Goal: Use online tool/utility: Utilize a website feature to perform a specific function

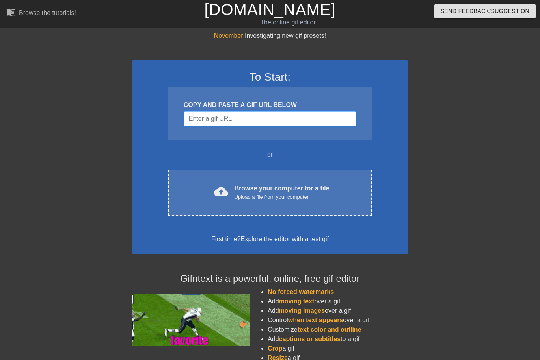
click at [293, 113] on input "Username" at bounding box center [270, 118] width 172 height 15
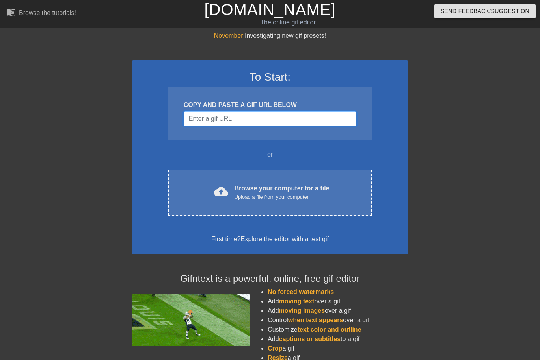
paste input "[URL][DOMAIN_NAME]"
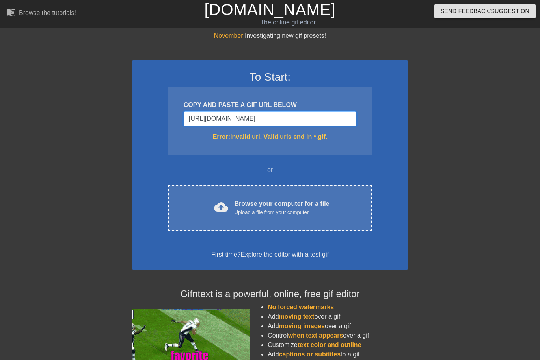
click at [285, 119] on input "[URL][DOMAIN_NAME]" at bounding box center [270, 118] width 172 height 15
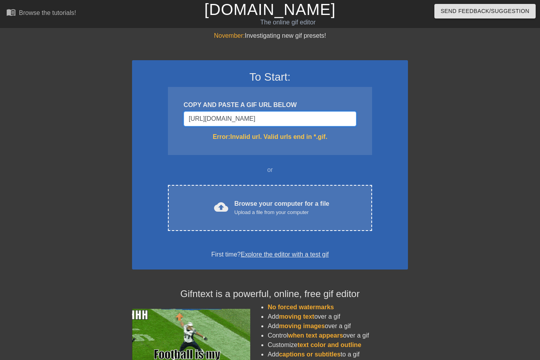
drag, startPoint x: 352, startPoint y: 118, endPoint x: 80, endPoint y: 122, distance: 272.2
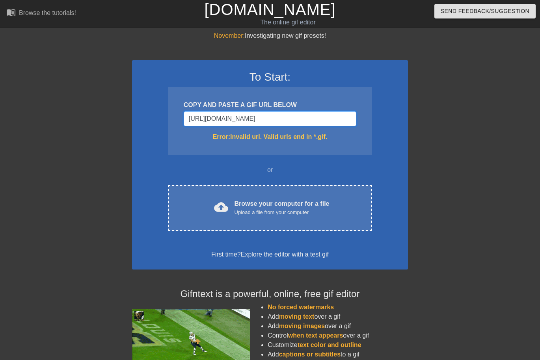
click at [80, 122] on div "November: Investigating new gif presets! To Start: COPY AND PASTE A GIF URL BEL…" at bounding box center [270, 231] width 540 height 401
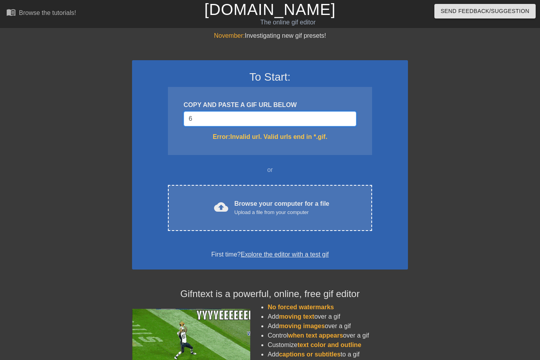
type input "6"
drag, startPoint x: 312, startPoint y: 128, endPoint x: 274, endPoint y: 123, distance: 38.9
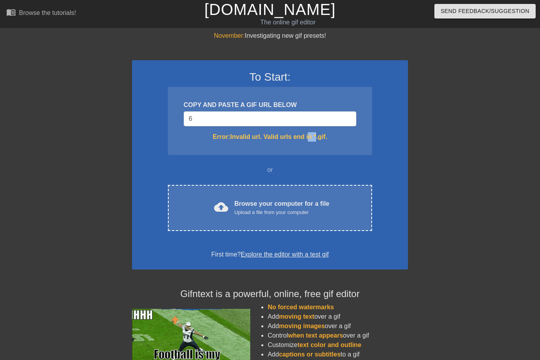
click at [305, 128] on div "COPY AND PASTE A GIF URL BELOW 6 Error: Invalid url. Valid urls end in *.gif." at bounding box center [270, 121] width 204 height 68
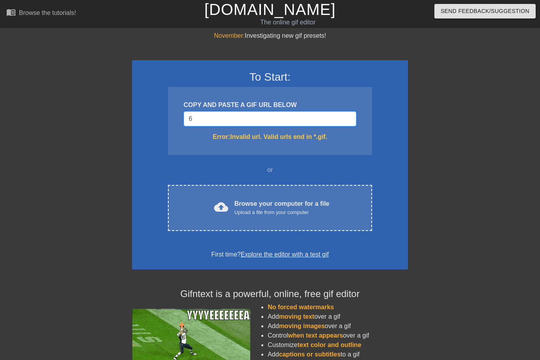
click at [275, 122] on input "6" at bounding box center [270, 118] width 172 height 15
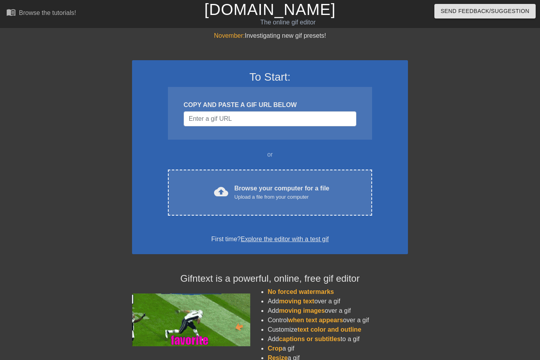
click at [429, 147] on div at bounding box center [476, 149] width 118 height 236
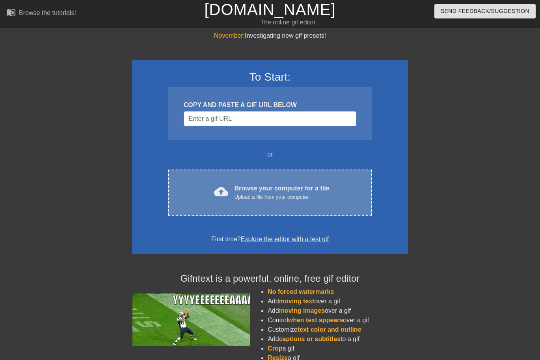
click at [292, 192] on div "Browse your computer for a file Upload a file from your computer" at bounding box center [281, 192] width 95 height 17
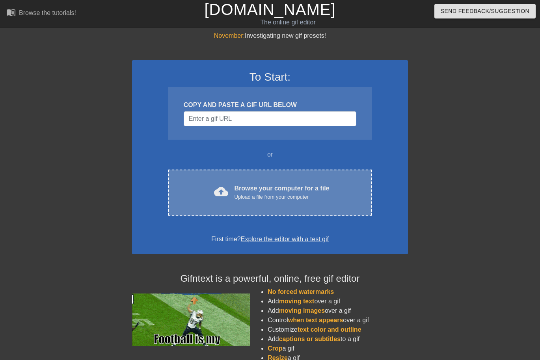
click at [273, 199] on div "Upload a file from your computer" at bounding box center [281, 197] width 95 height 8
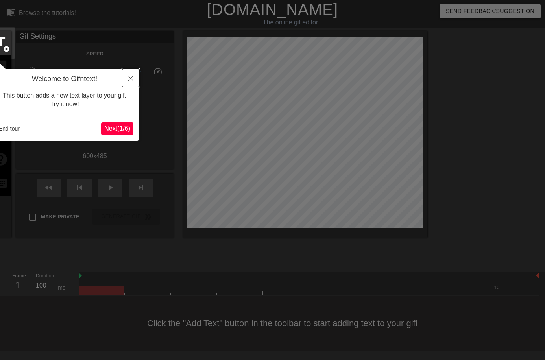
click at [128, 77] on button "Close" at bounding box center [130, 78] width 17 height 18
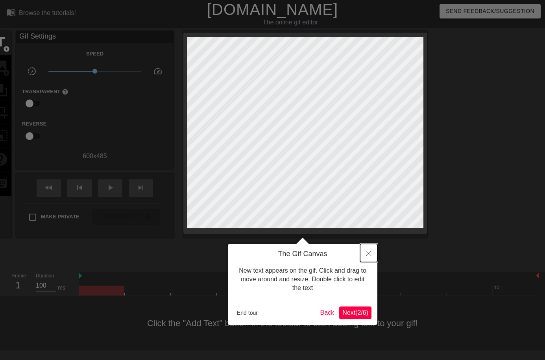
click at [372, 256] on button "Close" at bounding box center [368, 253] width 17 height 18
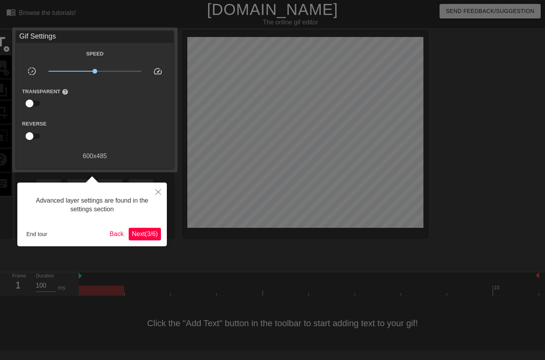
click at [143, 227] on div "Advanced layer settings are found in the settings section End tour Back Next ( …" at bounding box center [92, 215] width 150 height 64
click at [145, 228] on button "Next ( 3 / 6 )" at bounding box center [145, 234] width 32 height 13
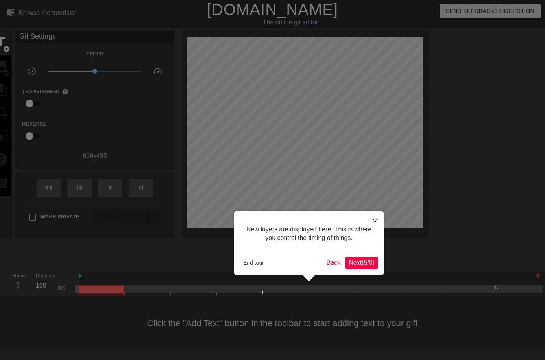
drag, startPoint x: 369, startPoint y: 262, endPoint x: 368, endPoint y: 267, distance: 5.6
click at [370, 262] on span "Next ( 5 / 6 )" at bounding box center [362, 263] width 26 height 7
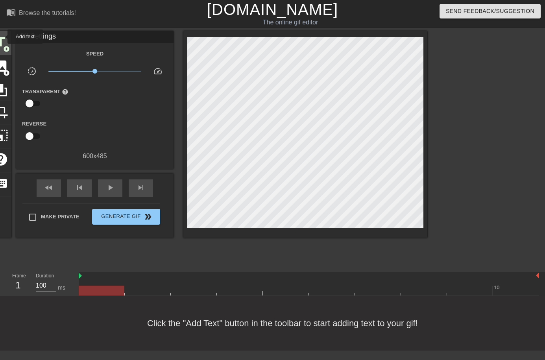
click at [2, 37] on span "title" at bounding box center [0, 42] width 15 height 15
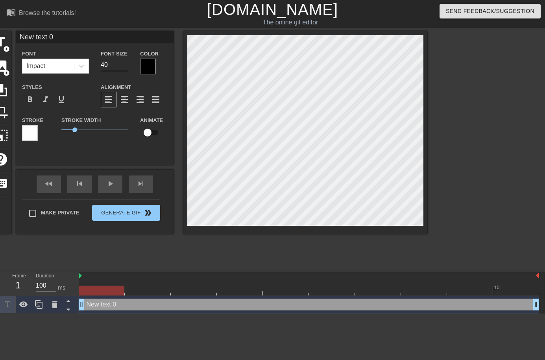
drag, startPoint x: 81, startPoint y: 308, endPoint x: 106, endPoint y: 304, distance: 24.8
click at [106, 304] on div "New text 0 drag_handle drag_handle" at bounding box center [309, 305] width 461 height 12
drag, startPoint x: 167, startPoint y: 300, endPoint x: 192, endPoint y: 298, distance: 24.9
click at [192, 298] on div "New text 0 drag_handle drag_handle" at bounding box center [309, 305] width 461 height 18
click at [197, 289] on div at bounding box center [309, 291] width 461 height 10
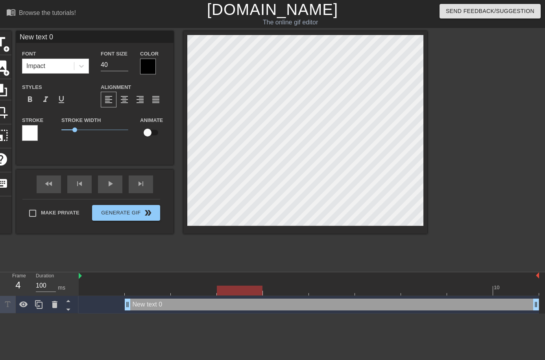
click at [254, 292] on div at bounding box center [309, 291] width 461 height 10
click at [98, 282] on div at bounding box center [102, 285] width 46 height 10
drag, startPoint x: 189, startPoint y: 285, endPoint x: 213, endPoint y: 286, distance: 23.6
click at [190, 285] on div at bounding box center [194, 285] width 46 height 10
click at [236, 286] on div at bounding box center [240, 285] width 46 height 10
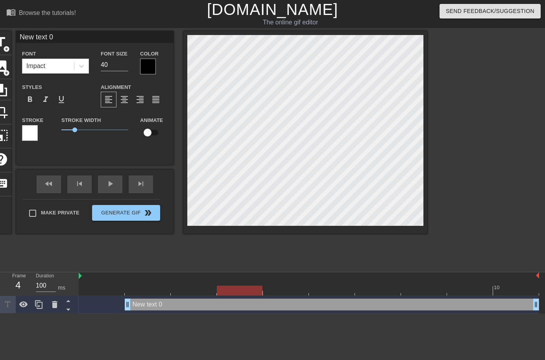
click at [289, 287] on div at bounding box center [309, 291] width 461 height 10
click at [365, 288] on div at bounding box center [309, 291] width 461 height 10
click at [423, 294] on div at bounding box center [309, 291] width 461 height 10
click at [462, 290] on div at bounding box center [309, 291] width 461 height 10
click at [178, 291] on div at bounding box center [309, 291] width 461 height 10
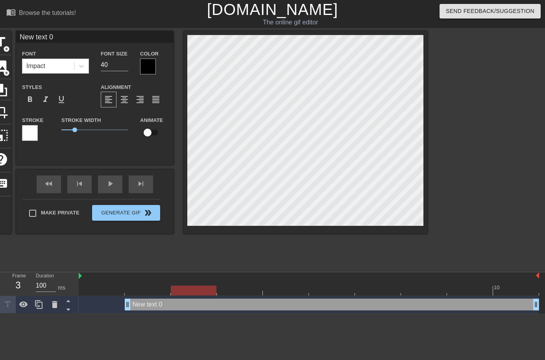
click at [147, 290] on div at bounding box center [309, 291] width 461 height 10
click at [96, 284] on div at bounding box center [102, 285] width 46 height 10
click at [520, 288] on div at bounding box center [309, 291] width 461 height 10
click at [473, 290] on div at bounding box center [309, 291] width 461 height 10
click at [436, 287] on div at bounding box center [309, 291] width 461 height 10
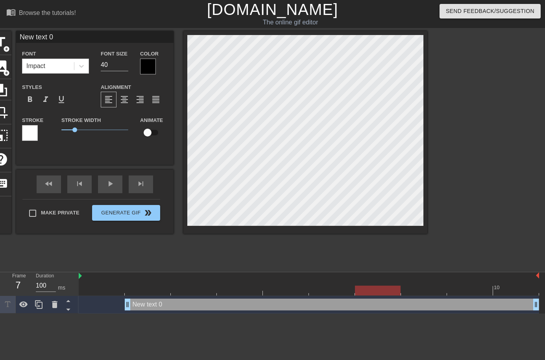
click at [377, 291] on div at bounding box center [309, 291] width 461 height 10
click at [344, 291] on div at bounding box center [309, 291] width 461 height 10
click at [179, 288] on div at bounding box center [309, 291] width 461 height 10
click at [154, 286] on div at bounding box center [309, 291] width 461 height 10
click at [197, 286] on div at bounding box center [309, 291] width 461 height 10
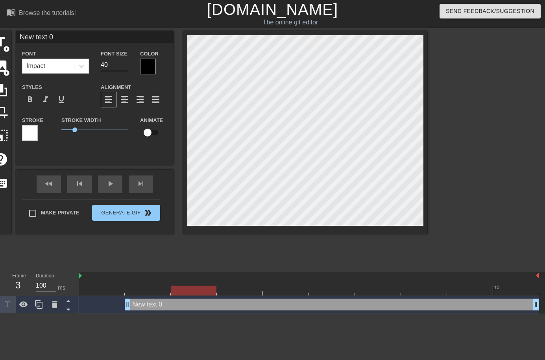
drag, startPoint x: 191, startPoint y: 289, endPoint x: 172, endPoint y: 291, distance: 19.4
click at [172, 291] on div at bounding box center [194, 291] width 46 height 10
click at [151, 290] on div at bounding box center [309, 291] width 461 height 10
click at [111, 292] on div at bounding box center [309, 291] width 461 height 10
click at [139, 286] on div at bounding box center [309, 291] width 461 height 10
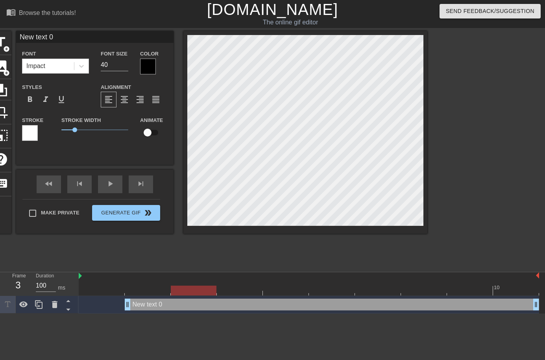
click at [177, 285] on div at bounding box center [194, 285] width 46 height 10
click at [249, 290] on div at bounding box center [309, 291] width 461 height 10
click at [294, 290] on div at bounding box center [309, 291] width 461 height 10
click at [243, 292] on div at bounding box center [309, 291] width 461 height 10
click at [179, 288] on div at bounding box center [309, 291] width 461 height 10
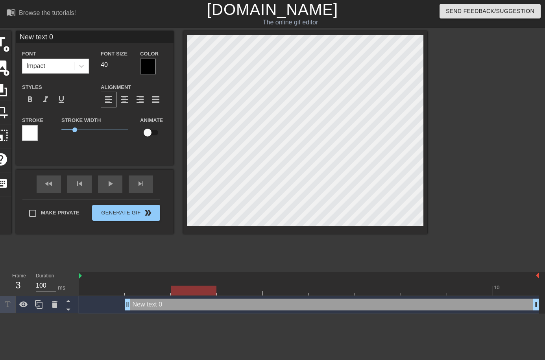
click at [161, 287] on div at bounding box center [309, 291] width 461 height 10
click at [118, 289] on div at bounding box center [309, 291] width 461 height 10
click at [197, 287] on div at bounding box center [309, 291] width 461 height 10
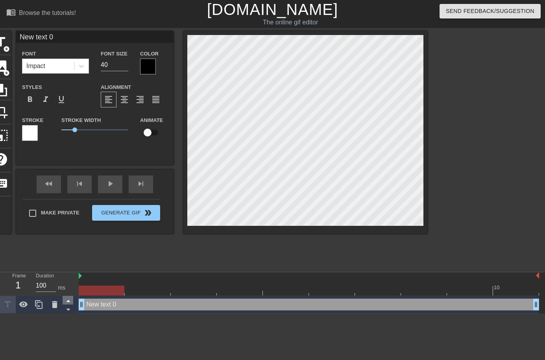
drag, startPoint x: 127, startPoint y: 305, endPoint x: 73, endPoint y: 304, distance: 54.0
click at [72, 304] on div "Frame 1 Duration 100 ms 10 New text 0 drag_handle drag_handle" at bounding box center [272, 293] width 545 height 41
click at [141, 288] on div at bounding box center [309, 291] width 461 height 10
drag, startPoint x: 196, startPoint y: 290, endPoint x: 190, endPoint y: 291, distance: 6.5
click at [196, 290] on div at bounding box center [309, 291] width 461 height 10
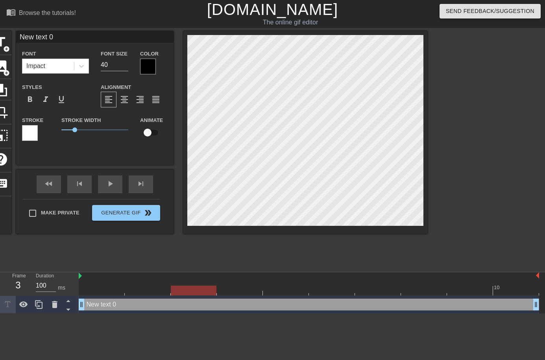
click at [247, 291] on div at bounding box center [309, 291] width 461 height 10
click at [297, 288] on div at bounding box center [309, 291] width 461 height 10
click at [339, 293] on div at bounding box center [309, 291] width 461 height 10
drag, startPoint x: 392, startPoint y: 286, endPoint x: 429, endPoint y: 286, distance: 37.0
click at [393, 286] on div at bounding box center [309, 291] width 461 height 10
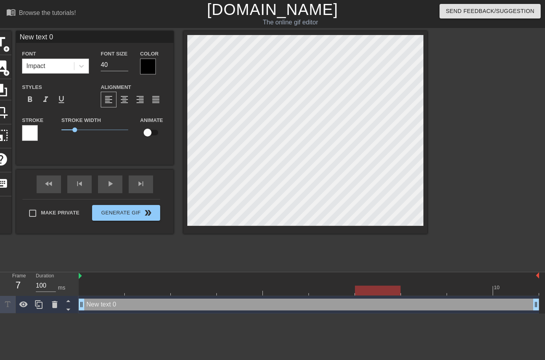
click at [432, 286] on div at bounding box center [309, 291] width 461 height 10
click at [483, 287] on div at bounding box center [309, 291] width 461 height 10
click at [526, 287] on div at bounding box center [309, 291] width 461 height 10
click at [152, 282] on div at bounding box center [148, 285] width 46 height 10
click at [193, 288] on div at bounding box center [309, 291] width 461 height 10
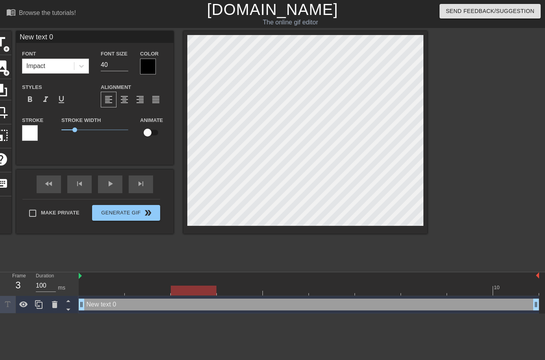
scroll to position [1, 2]
type input "New text"
type textarea "New text"
type input "New text"
type textarea "New text"
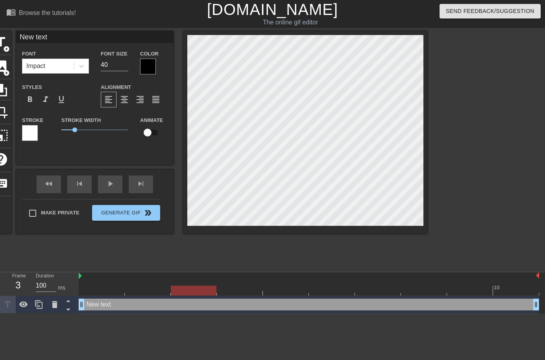
type input "New tex"
type textarea "New tex"
type input "New te"
type textarea "New te"
type input "New t"
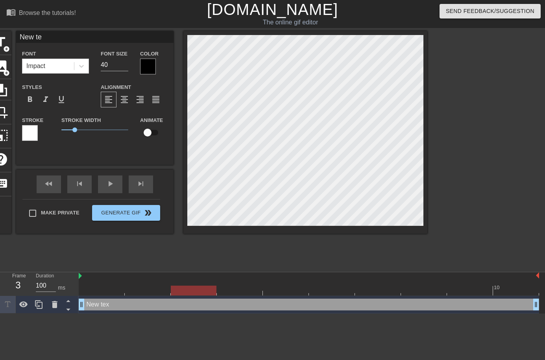
type textarea "New t"
type input "New"
type textarea "New"
type input "New"
type textarea "New"
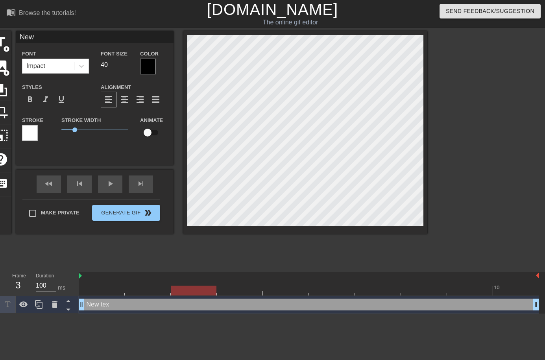
type input "Ne"
type textarea "Ne"
type input "N"
type textarea "N"
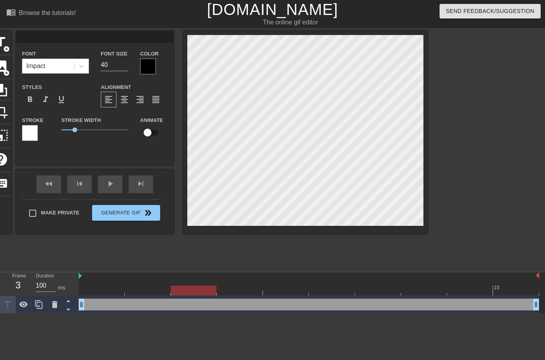
type input "x"
type textarea "x"
type input "x9"
type textarea "x9"
type input "x94"
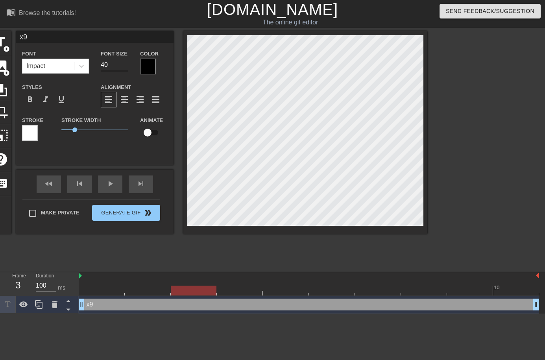
type textarea "x94"
type input "x9"
type textarea "x9"
type input "x"
type textarea "x"
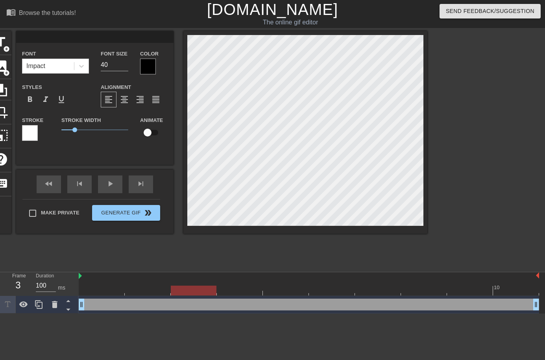
scroll to position [1, 1]
type input "ㄕ"
type textarea "ㄕ"
type input "ㄌ"
type textarea "ㄌ"
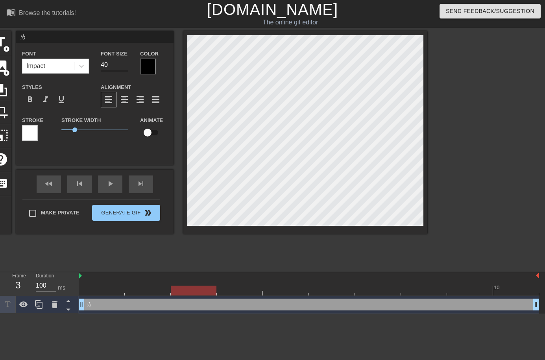
type input "ㄌㄢ"
type textarea "ㄌㄢ"
type input "爛"
type textarea "爛"
type input "爛ㄆ"
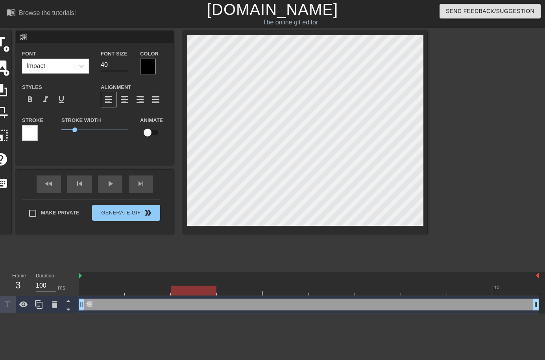
type textarea "爛ㄆ"
type input "爛ㄆㄠ"
type textarea "爛ㄆㄠ"
type input "爛泡"
type textarea "爛泡"
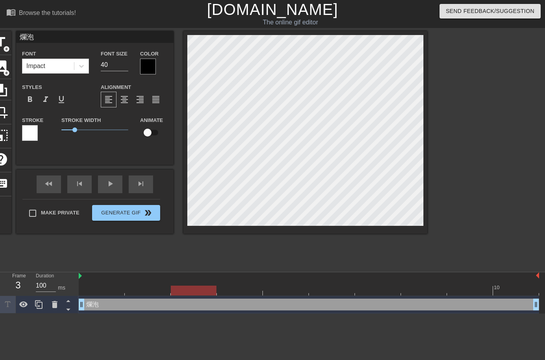
type input "爛泡ㄅ"
type textarea "爛泡ㄅ"
type input "爛泡ㄅㄧ"
type textarea "爛泡ㄅㄧ"
type input "爛泡ㄅㄧㄥ"
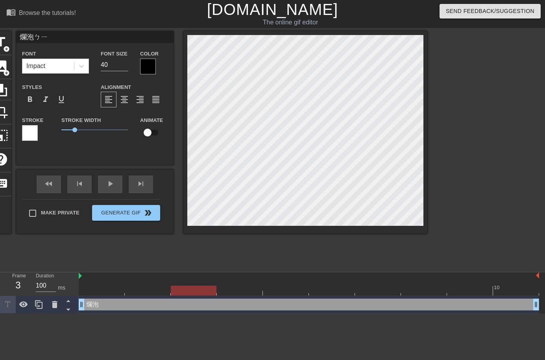
type textarea "爛泡ㄅㄧㄥ"
type input "爛砲兵"
type textarea "爛砲兵"
type input "爛砲兵~"
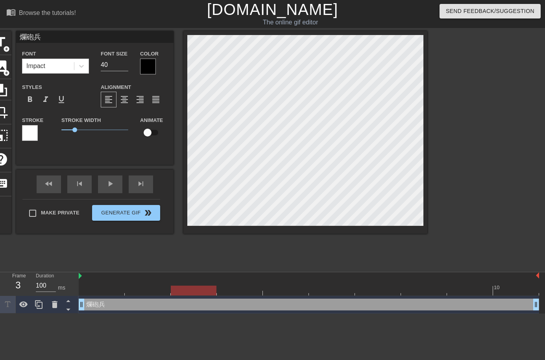
type textarea "爛砲兵~"
type input "爛砲兵~~"
type textarea "爛砲兵~~"
type input "爛砲兵~~~"
type textarea "爛砲兵~~~"
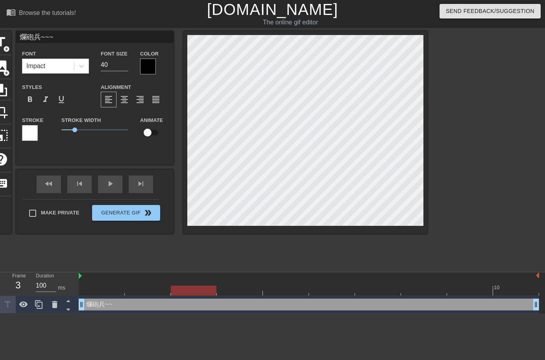
scroll to position [1, 2]
type input "爛砲兵~~~~"
type textarea "爛砲兵~~~~"
type input "爛砲兵~~~~!"
type textarea "爛砲兵~~~~!"
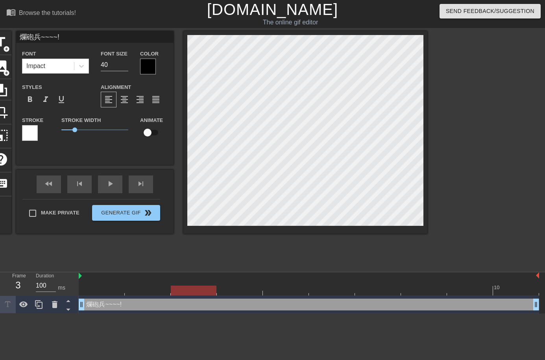
type input "爛砲兵~~~~"
type textarea "爛砲兵~~~~"
type input "爛砲兵~~~"
type textarea "爛砲兵~~~"
type input "爛砲兵~~"
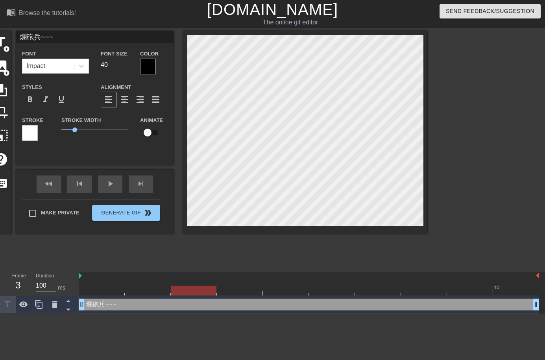
type textarea "爛砲兵~~"
type input "爛砲兵~"
type textarea "爛砲兵~"
type input "爛砲兵"
type textarea "爛砲兵"
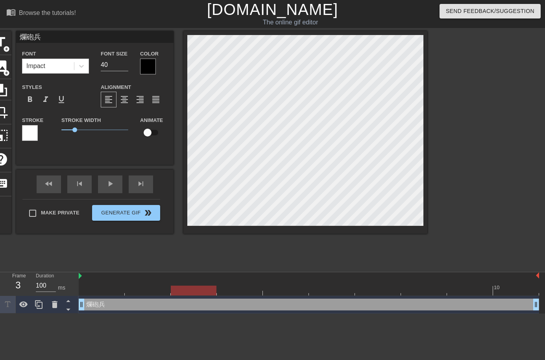
type input "爛砲兵~"
type textarea "爛砲兵~"
type input "爛砲兵~~"
type textarea "爛砲兵~~"
type input "爛砲兵~~~"
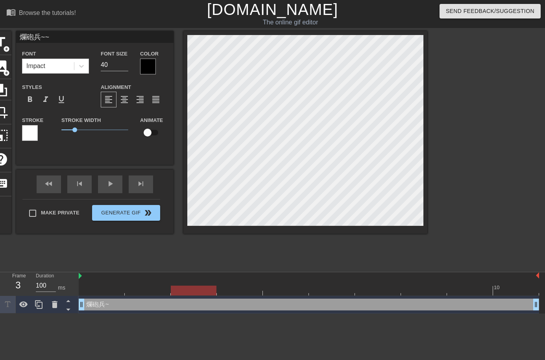
type textarea "爛砲兵~~~"
type input "爛砲兵~~~~"
type textarea "爛砲兵~~~~"
type input "爛砲兵~~~"
type textarea "爛砲兵~~~"
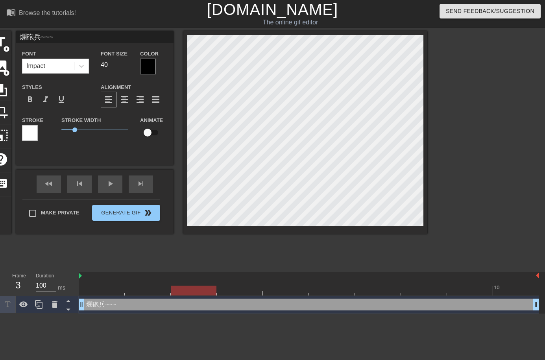
type input "爛砲兵~~"
type textarea "爛砲兵~~"
type input "爛砲兵~"
type textarea "爛砲兵~"
type input "爛砲兵"
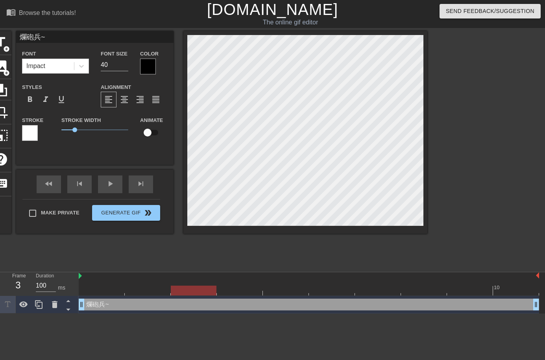
type textarea "爛砲兵"
type input "爛砲兵!"
type textarea "爛砲兵!"
type input "爛砲兵!!"
type textarea "爛砲兵!!"
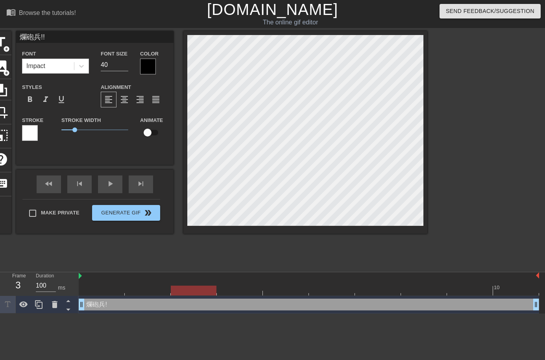
type input "爛砲兵!!!"
type textarea "爛砲兵!!!"
type input "爛砲兵!!!!"
type textarea "爛砲兵!!!!"
type input "爛砲兵!!!!!"
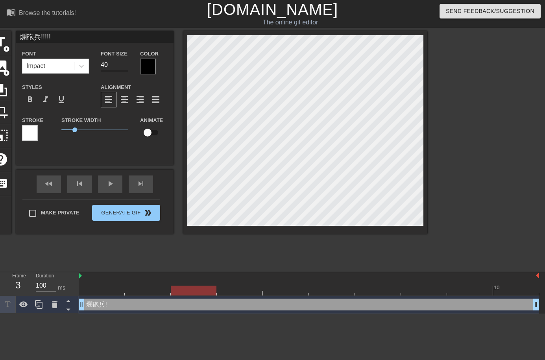
type textarea "爛砲兵!!!!!"
type input "爛砲兵!!!!!!"
type textarea "爛砲兵!!!!!!"
type input "爛砲兵!!!!!!!"
type textarea "爛砲兵!!!!!!!"
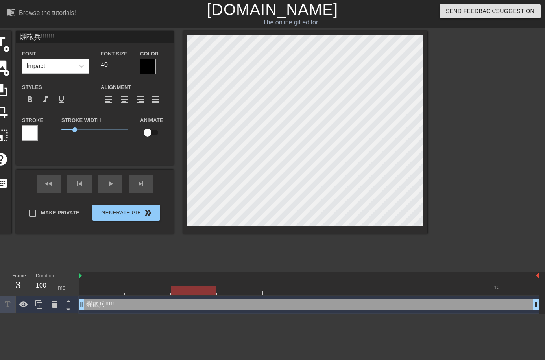
type input "爛砲兵!!!!!!!!"
type textarea "爛砲兵!!!!!!!!"
type input "爛砲兵!!!!!!!!!"
type textarea "爛砲兵!!!!!!!!!"
click at [24, 100] on div "format_bold" at bounding box center [30, 100] width 16 height 16
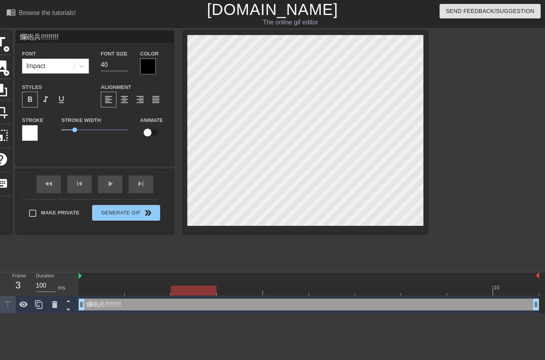
click at [148, 68] on div at bounding box center [148, 67] width 16 height 16
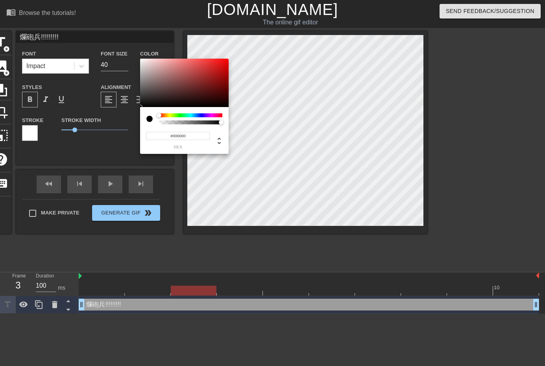
click at [203, 114] on div at bounding box center [190, 115] width 63 height 4
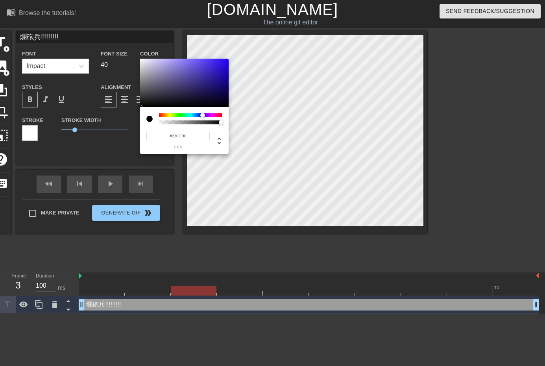
click at [223, 74] on div at bounding box center [184, 83] width 89 height 49
click at [224, 68] on div at bounding box center [184, 83] width 89 height 49
click at [224, 67] on div at bounding box center [223, 67] width 5 height 5
click at [228, 63] on div at bounding box center [184, 83] width 89 height 49
type input "#2405DB"
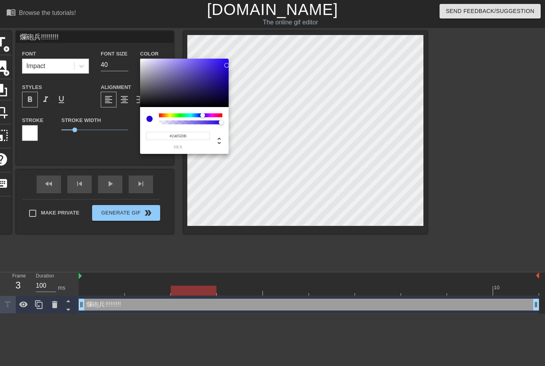
click at [227, 65] on div at bounding box center [226, 65] width 5 height 5
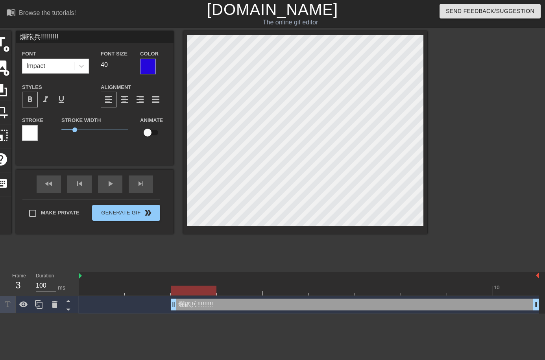
drag, startPoint x: 83, startPoint y: 307, endPoint x: 161, endPoint y: 307, distance: 78.8
click at [161, 307] on div "爛砲兵!!!!!!!!! drag_handle drag_handle" at bounding box center [309, 305] width 461 height 12
drag, startPoint x: 75, startPoint y: 130, endPoint x: 28, endPoint y: 131, distance: 47.3
click at [26, 130] on div "Stroke Stroke Width 0 Animate" at bounding box center [95, 131] width 158 height 33
click at [84, 69] on icon at bounding box center [82, 66] width 8 height 8
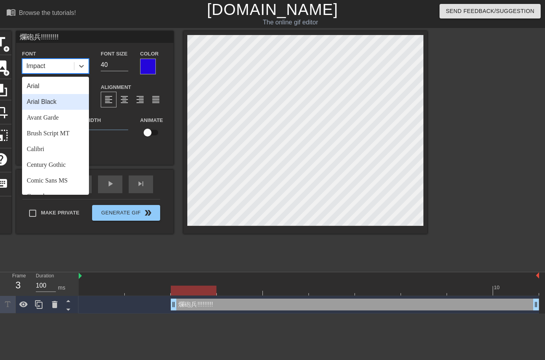
click at [76, 98] on div "Arial Black" at bounding box center [55, 102] width 67 height 16
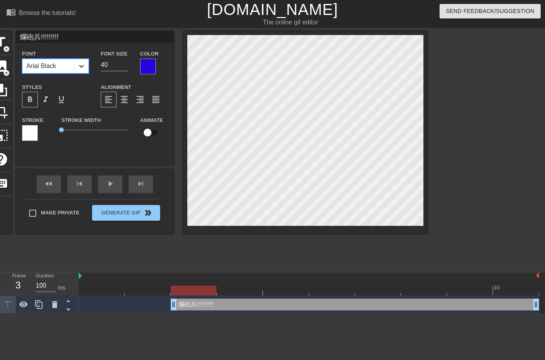
click at [84, 64] on icon at bounding box center [82, 66] width 8 height 8
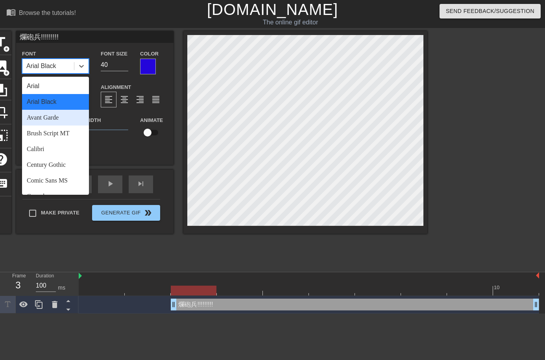
click at [57, 124] on div "Avant Garde" at bounding box center [55, 118] width 67 height 16
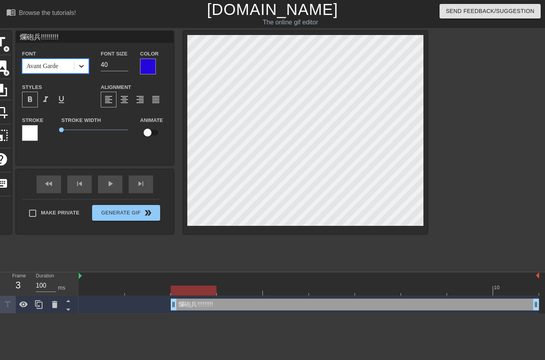
click at [80, 70] on div at bounding box center [81, 66] width 14 height 14
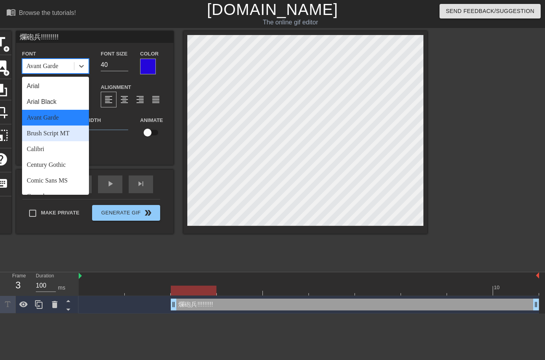
click at [65, 138] on div "Brush Script MT" at bounding box center [55, 134] width 67 height 16
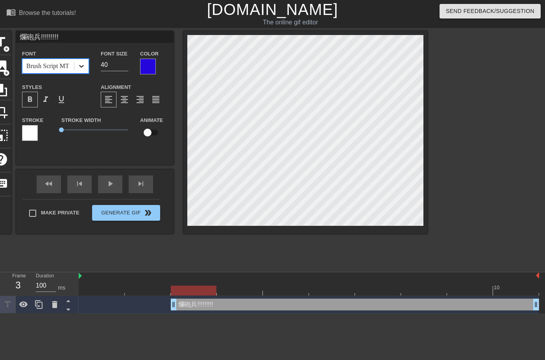
click at [86, 68] on div at bounding box center [81, 66] width 14 height 14
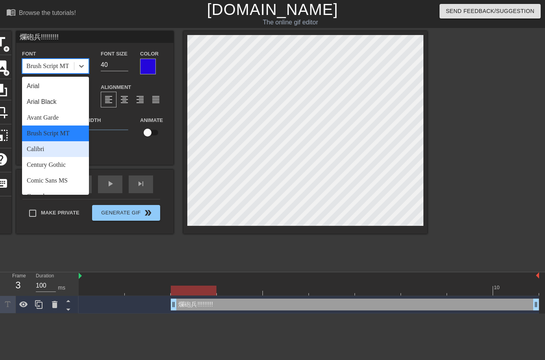
click at [56, 156] on div "Calibri" at bounding box center [55, 149] width 67 height 16
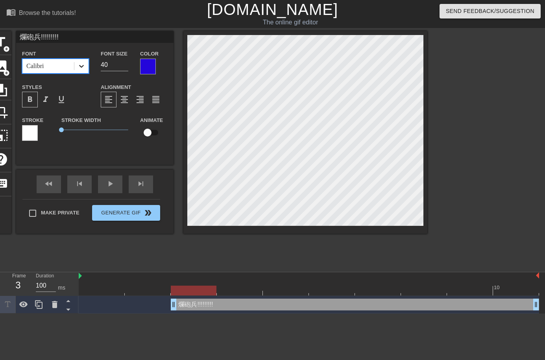
click at [76, 72] on div at bounding box center [81, 66] width 14 height 14
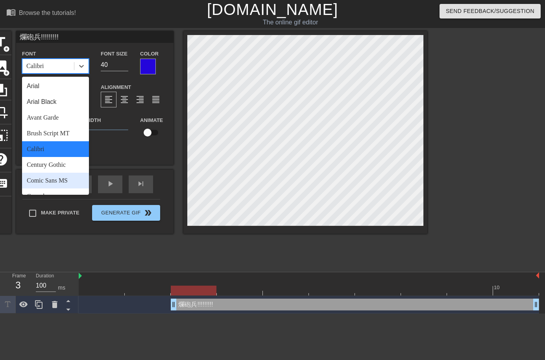
click at [59, 180] on div "Comic Sans MS" at bounding box center [55, 181] width 67 height 16
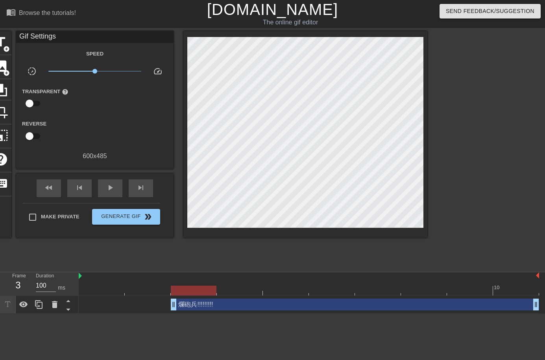
drag, startPoint x: 224, startPoint y: 251, endPoint x: 217, endPoint y: 254, distance: 7.8
click at [225, 251] on div "title add_circle image add_circle crop photo_size_select_large help keyboard Gi…" at bounding box center [209, 149] width 438 height 236
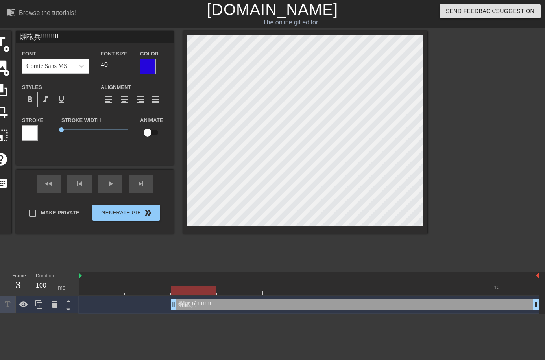
click at [298, 252] on div "title add_circle image add_circle crop photo_size_select_large help keyboard 爛砲…" at bounding box center [209, 149] width 438 height 236
click at [82, 70] on icon at bounding box center [82, 66] width 8 height 8
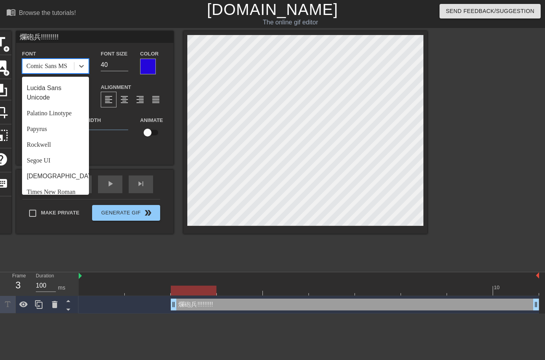
scroll to position [282, 0]
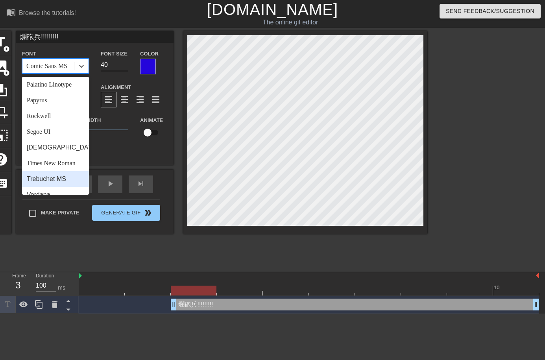
click at [59, 171] on div "Trebuchet MS" at bounding box center [55, 179] width 67 height 16
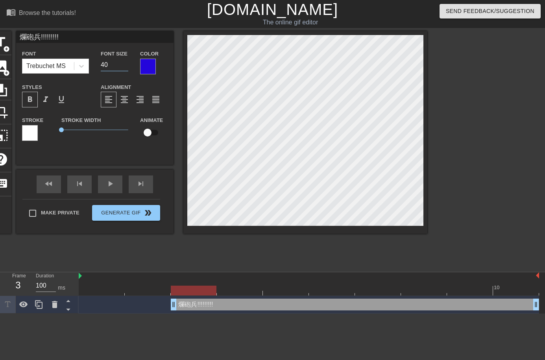
click at [115, 64] on input "40" at bounding box center [115, 65] width 28 height 13
click at [127, 62] on input "41" at bounding box center [115, 65] width 28 height 13
click at [127, 62] on input "42" at bounding box center [115, 65] width 28 height 13
click at [127, 62] on input "43" at bounding box center [115, 65] width 28 height 13
click at [127, 62] on input "44" at bounding box center [115, 65] width 28 height 13
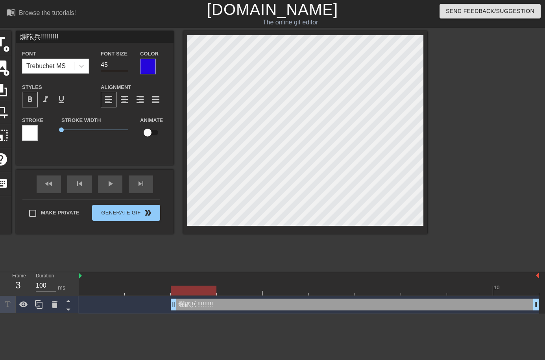
click at [127, 62] on input "45" at bounding box center [115, 65] width 28 height 13
click at [127, 62] on input "46" at bounding box center [115, 65] width 28 height 13
click at [127, 62] on input "47" at bounding box center [115, 65] width 28 height 13
click at [127, 62] on input "48" at bounding box center [115, 65] width 28 height 13
click at [127, 62] on input "49" at bounding box center [115, 65] width 28 height 13
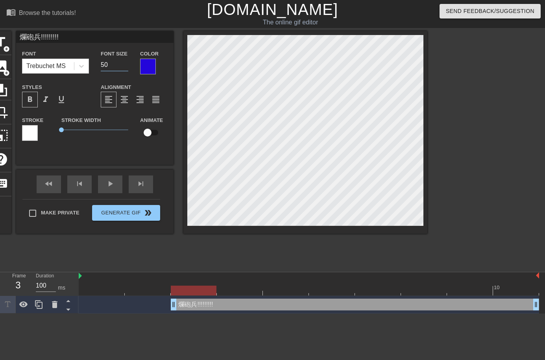
click at [127, 62] on input "50" at bounding box center [115, 65] width 28 height 13
click at [127, 62] on input "51" at bounding box center [115, 65] width 28 height 13
click at [127, 62] on input "52" at bounding box center [115, 65] width 28 height 13
click at [127, 62] on input "53" at bounding box center [115, 65] width 28 height 13
click at [127, 62] on input "54" at bounding box center [115, 65] width 28 height 13
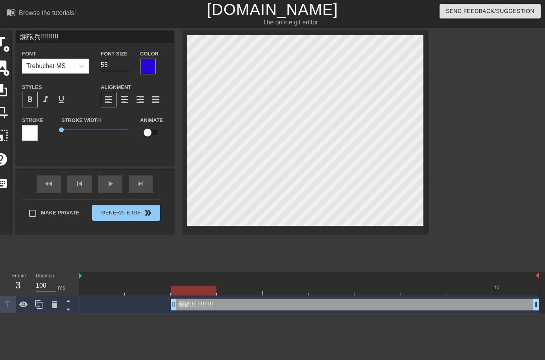
click at [127, 62] on input "55" at bounding box center [115, 65] width 28 height 13
click at [127, 62] on input "56" at bounding box center [115, 65] width 28 height 13
click at [127, 62] on input "57" at bounding box center [115, 65] width 28 height 13
click at [127, 62] on input "58" at bounding box center [115, 65] width 28 height 13
click at [127, 62] on input "59" at bounding box center [115, 65] width 28 height 13
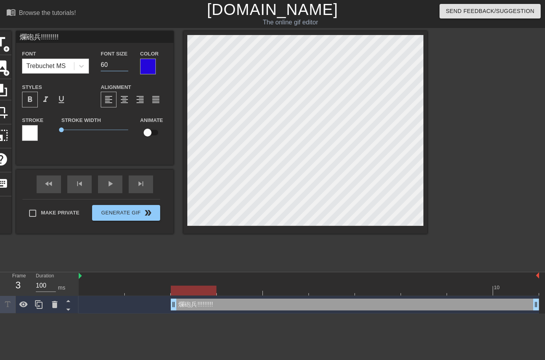
type input "60"
click at [127, 62] on input "60" at bounding box center [115, 65] width 28 height 13
click at [313, 266] on div "title add_circle image add_circle crop photo_size_select_large help keyboard 爛砲…" at bounding box center [209, 149] width 438 height 236
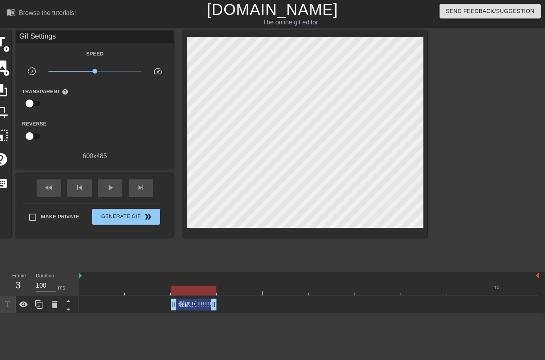
drag, startPoint x: 537, startPoint y: 306, endPoint x: 209, endPoint y: 309, distance: 328.1
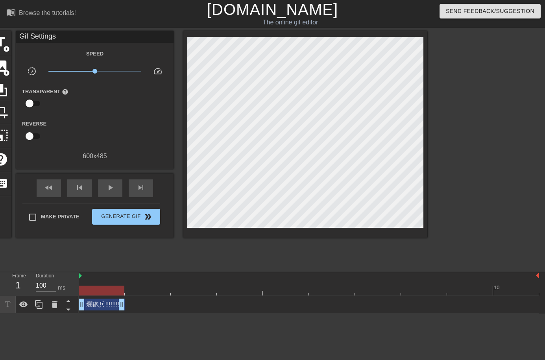
drag, startPoint x: 178, startPoint y: 306, endPoint x: 96, endPoint y: 308, distance: 81.5
click at [96, 308] on div "爛砲兵!!!!!!!!! drag_handle drag_handle" at bounding box center [102, 305] width 46 height 12
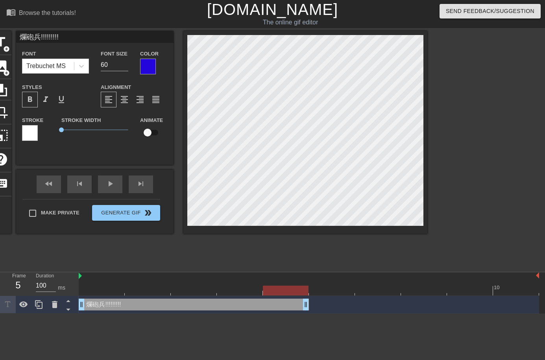
drag, startPoint x: 122, startPoint y: 307, endPoint x: 304, endPoint y: 313, distance: 181.3
click at [304, 313] on div "爛砲兵!!!!!!!!! drag_handle drag_handle" at bounding box center [309, 305] width 461 height 18
click at [289, 314] on html "menu_book Browse the tutorials! Gifntext.com The online gif editor Send Feedbac…" at bounding box center [272, 157] width 545 height 314
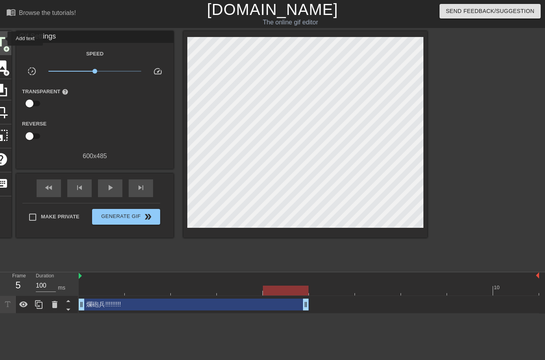
click at [2, 39] on span "title" at bounding box center [0, 42] width 15 height 15
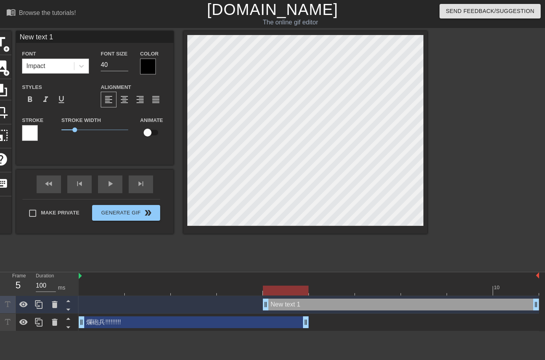
click at [303, 308] on div "New text 1 drag_handle drag_handle" at bounding box center [401, 305] width 276 height 12
click at [306, 304] on div "New text 1 drag_handle drag_handle" at bounding box center [401, 305] width 276 height 12
type input "New text1"
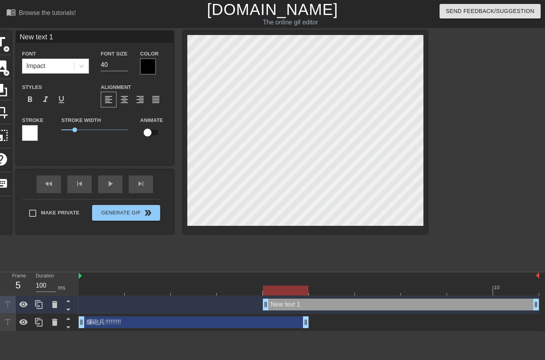
type textarea "New text1"
type input "New tex1"
type textarea "New tex1"
type input "New te1"
type textarea "New te1"
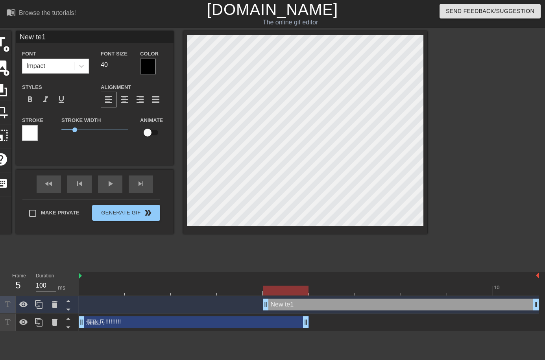
type input "New t1"
type textarea "New t1"
type input "New 1"
type textarea "New 1"
type input "New1"
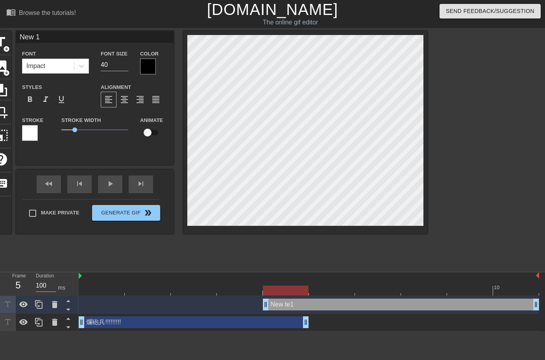
type textarea "New1"
type input "Ne1"
type textarea "Ne1"
type input "N1"
type textarea "N1"
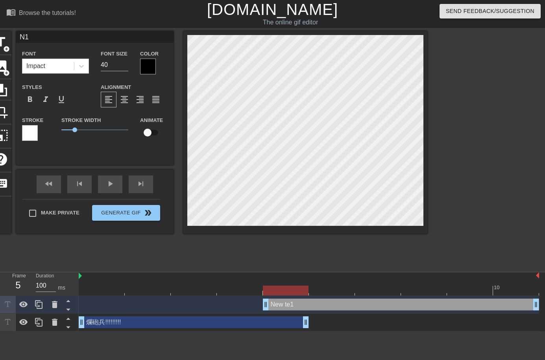
type input "1"
type textarea "1"
type input "ㄧ"
type textarea "ㄧ"
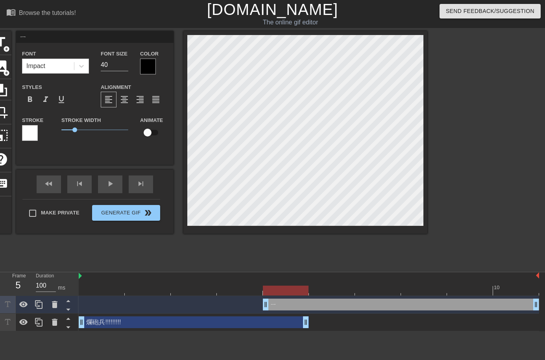
type input "ㄧㄡ"
type textarea "ㄧㄡ"
type input "又"
type textarea "又"
type input "又ㄕ"
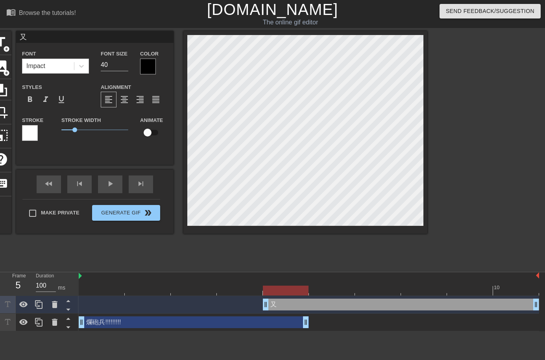
type textarea "又ㄕ"
type input "又是"
type textarea "又是"
type input "又是ㄋ"
type textarea "又是ㄋ"
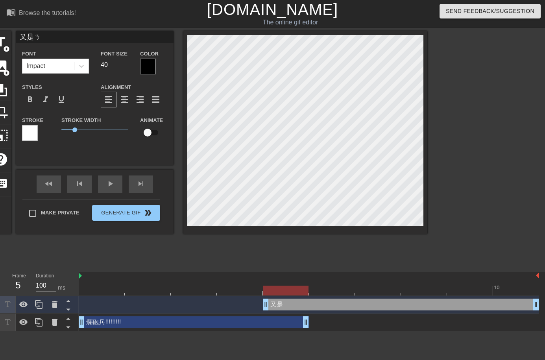
type input "又是ㄋㄧ"
type textarea "又是ㄋㄧ"
type input "又是你"
type textarea "又是你"
type input "又是你ㄗ"
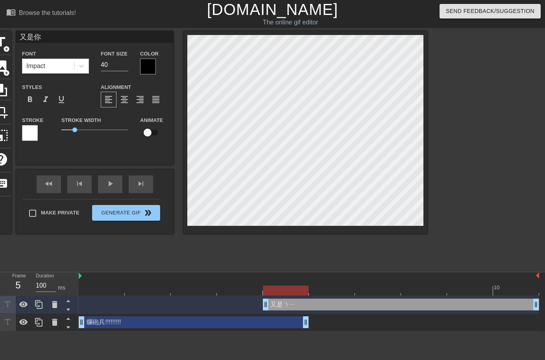
type textarea "又是你ㄗ"
type input "又是你ㄗㄞ"
type textarea "又是你ㄗㄞ"
type input "又是你在"
type textarea "又是你在"
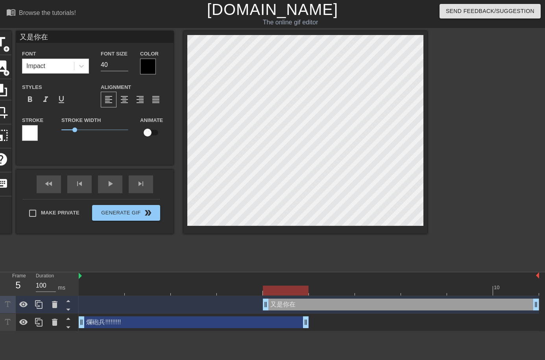
type input "又是你在ㄍ"
type textarea "又是你在ㄍ"
type input "又是你在ㄍㄤ"
type textarea "又是你在ㄍㄤ"
type input "又是你在港"
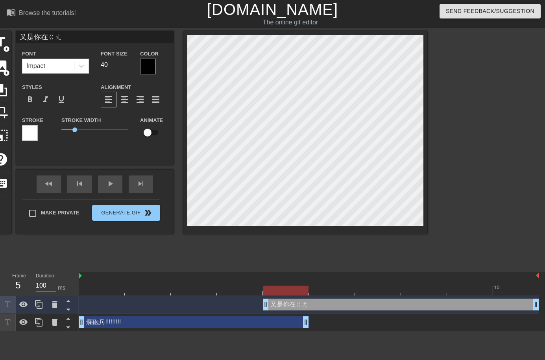
type textarea "又是你在港"
type input "又是你在"
type textarea "又是你在"
type input "又是你在ㄍ"
type textarea "又是你在ㄍ"
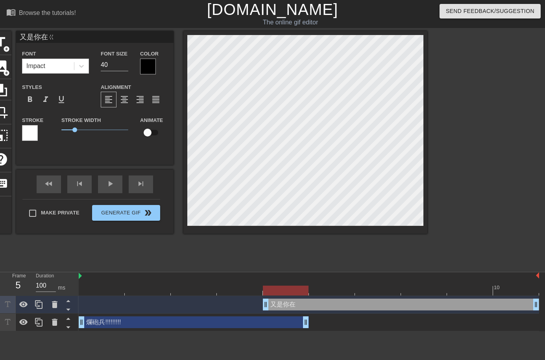
type input "又是你在ㄍㄠ"
type textarea "又是你在ㄍㄠ"
type input "又是你在搞"
type textarea "又是你在搞"
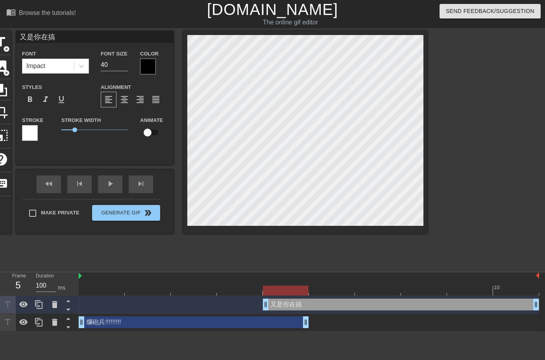
type input "又是你在搞?"
type textarea "又是你在搞?"
click at [31, 98] on span "format_bold" at bounding box center [29, 99] width 9 height 9
drag, startPoint x: 37, startPoint y: 130, endPoint x: 25, endPoint y: 128, distance: 12.3
click at [11, 128] on div "title add_circle image add_circle crop photo_size_select_large help keyboard 又是…" at bounding box center [209, 132] width 438 height 203
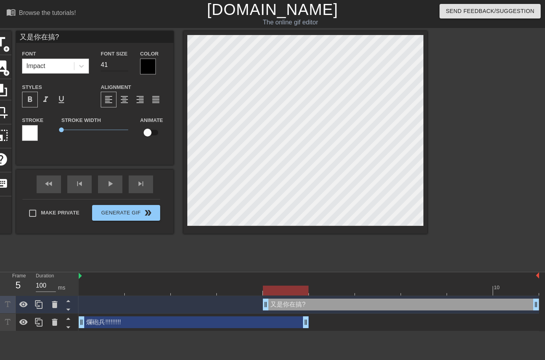
click at [123, 62] on input "41" at bounding box center [115, 65] width 28 height 13
click at [123, 62] on input "42" at bounding box center [115, 65] width 28 height 13
click at [123, 62] on input "62" at bounding box center [115, 65] width 28 height 13
click at [127, 68] on input "61" at bounding box center [115, 65] width 28 height 13
type input "60"
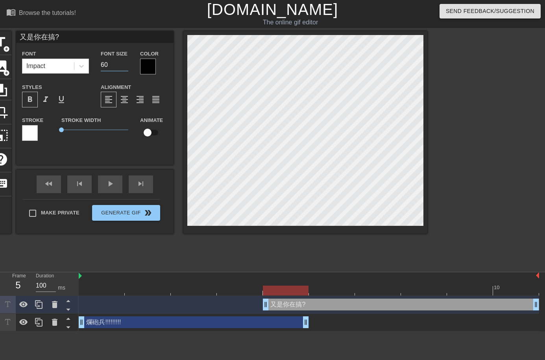
click at [127, 68] on input "60" at bounding box center [115, 65] width 28 height 13
click at [146, 67] on div at bounding box center [148, 67] width 16 height 16
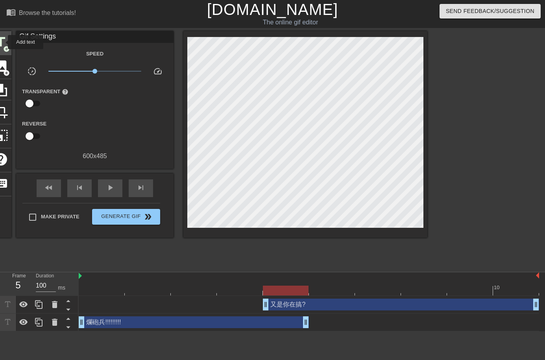
click at [3, 42] on span "title" at bounding box center [0, 42] width 15 height 15
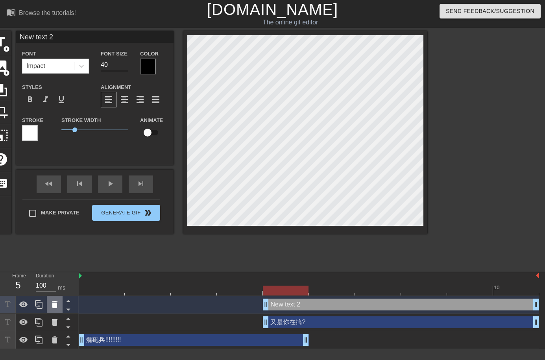
click at [50, 304] on icon at bounding box center [54, 304] width 9 height 9
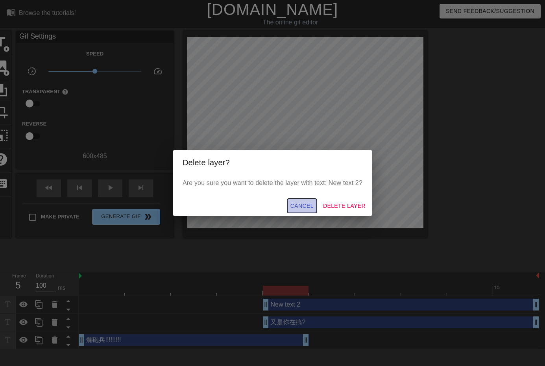
drag, startPoint x: 304, startPoint y: 206, endPoint x: 301, endPoint y: 209, distance: 4.7
click at [304, 206] on span "Cancel" at bounding box center [302, 206] width 23 height 10
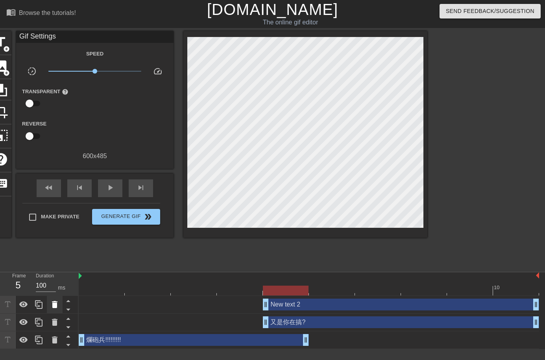
click at [54, 304] on icon at bounding box center [55, 304] width 6 height 7
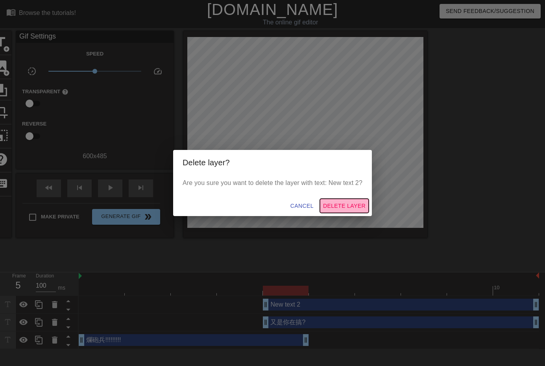
click at [354, 204] on span "Delete Layer" at bounding box center [344, 206] width 43 height 10
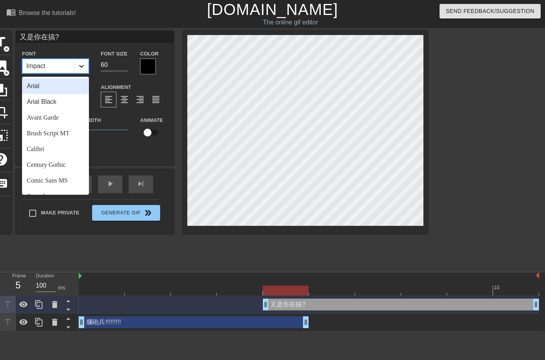
click at [82, 64] on icon at bounding box center [82, 66] width 8 height 8
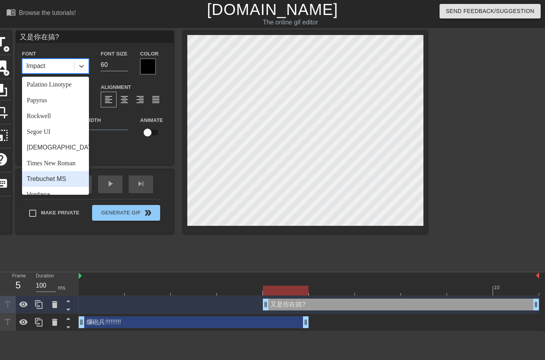
click at [67, 171] on div "Trebuchet MS" at bounding box center [55, 179] width 67 height 16
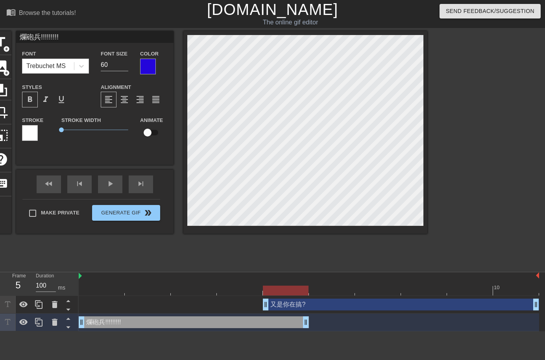
type input "又是你在搞?"
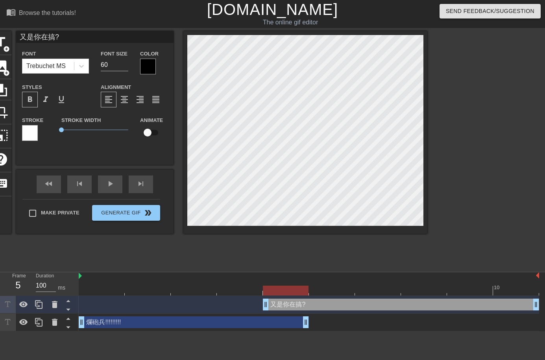
click at [147, 69] on div at bounding box center [148, 67] width 16 height 16
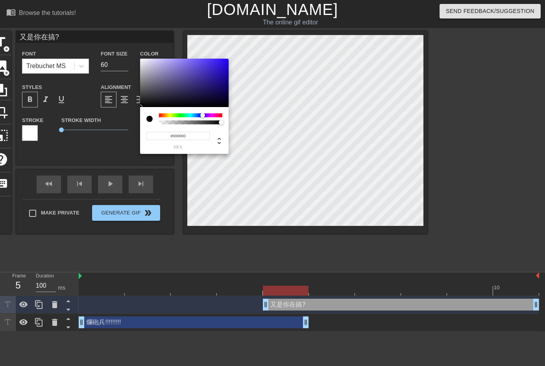
click at [203, 114] on div at bounding box center [190, 115] width 63 height 4
click at [224, 63] on div at bounding box center [184, 83] width 89 height 49
drag, startPoint x: 224, startPoint y: 63, endPoint x: 219, endPoint y: 112, distance: 49.5
click at [233, 76] on div "#1600A9 hex" at bounding box center [272, 183] width 545 height 366
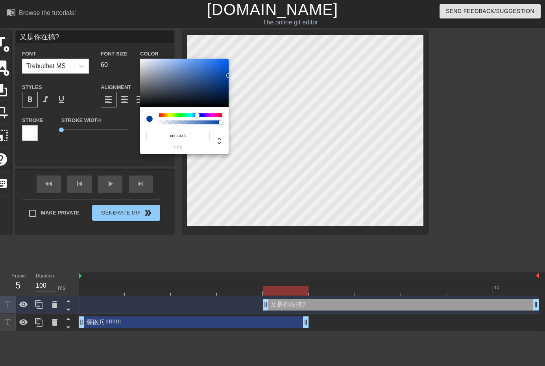
click at [197, 116] on div at bounding box center [190, 115] width 63 height 4
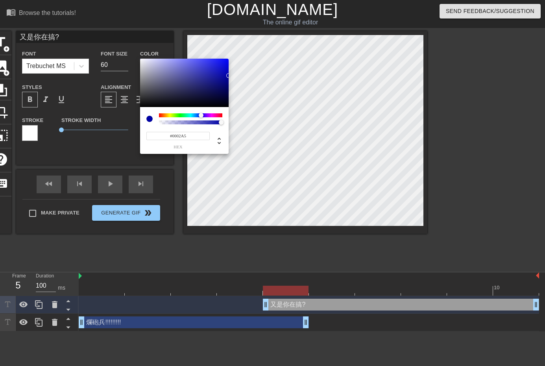
click at [201, 114] on div at bounding box center [203, 115] width 5 height 5
type input "#0014A5"
click at [200, 115] on div at bounding box center [200, 115] width 5 height 5
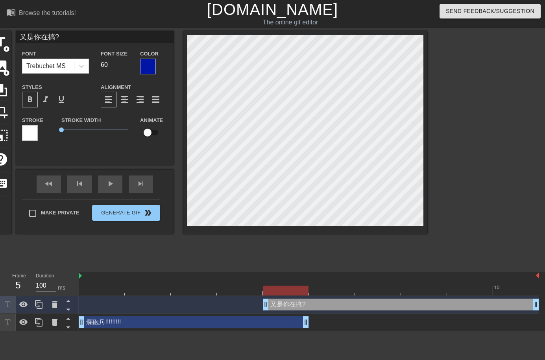
click at [151, 68] on div at bounding box center [148, 67] width 16 height 16
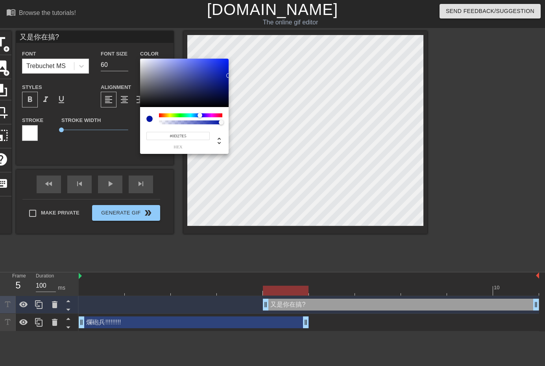
click at [224, 63] on div at bounding box center [184, 83] width 89 height 49
type input "#1934F4"
drag, startPoint x: 224, startPoint y: 63, endPoint x: 220, endPoint y: 61, distance: 4.8
click at [220, 61] on div at bounding box center [219, 60] width 5 height 5
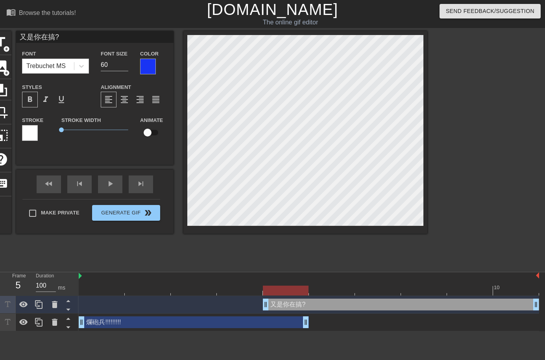
scroll to position [1, 2]
type input "又是你在搞??"
type textarea "又是你在搞??"
type input "又是你在搞???"
type textarea "又是你在搞???"
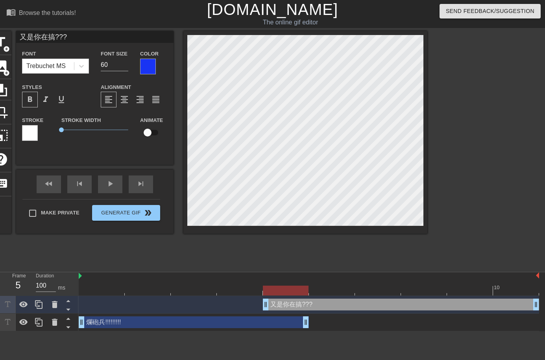
type input "又是你在搞????"
type textarea "又是你在搞????"
type input "又是你在搞?????"
type textarea "又是你在搞?????"
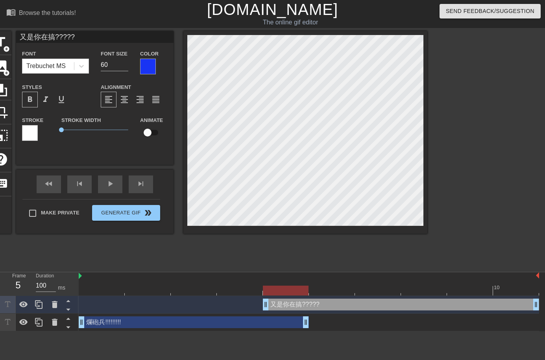
type input "又是你在搞??????"
type textarea "又是你在搞??????"
click at [136, 98] on span "format_align_right" at bounding box center [139, 99] width 9 height 9
drag, startPoint x: 306, startPoint y: 326, endPoint x: 300, endPoint y: 326, distance: 5.1
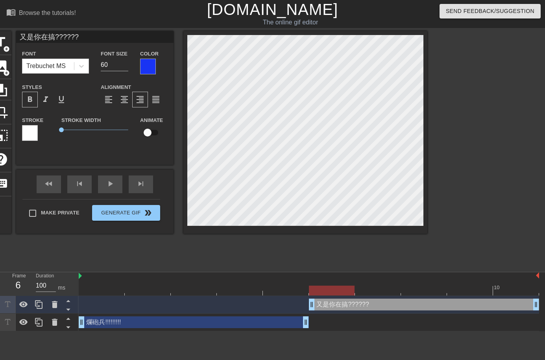
drag, startPoint x: 267, startPoint y: 304, endPoint x: 302, endPoint y: 304, distance: 34.7
click at [302, 304] on div "又是你在搞?????? drag_handle drag_handle" at bounding box center [309, 305] width 461 height 12
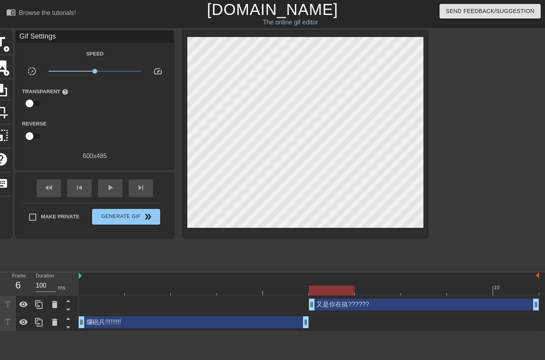
drag, startPoint x: 494, startPoint y: 206, endPoint x: 487, endPoint y: 206, distance: 6.7
click at [494, 206] on div at bounding box center [496, 149] width 118 height 236
click at [356, 291] on div at bounding box center [378, 291] width 46 height 10
click at [428, 287] on div at bounding box center [309, 291] width 461 height 10
click at [471, 287] on div at bounding box center [309, 291] width 461 height 10
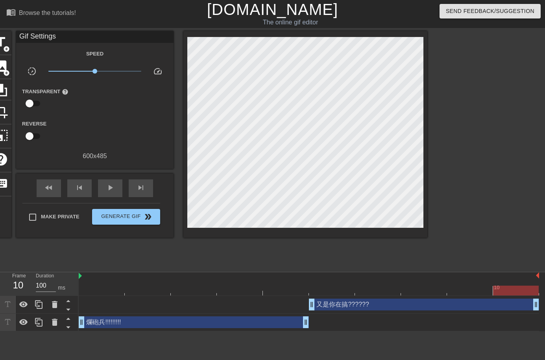
click at [506, 287] on div at bounding box center [309, 291] width 461 height 10
click at [287, 285] on div at bounding box center [286, 285] width 46 height 10
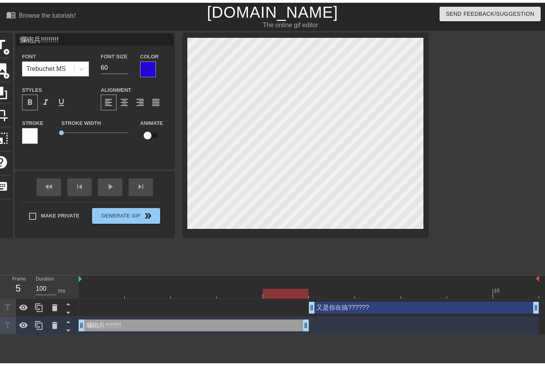
scroll to position [1, 3]
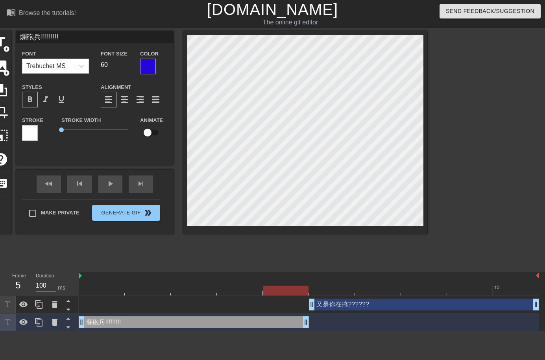
type input "爛砲兵!!!!!!!!"
type textarea "爛砲兵!!!!!!!!"
type input "爛砲兵!!!!!!!"
type textarea "爛砲兵!!!!!!!"
type input "爛砲兵!!!!!!"
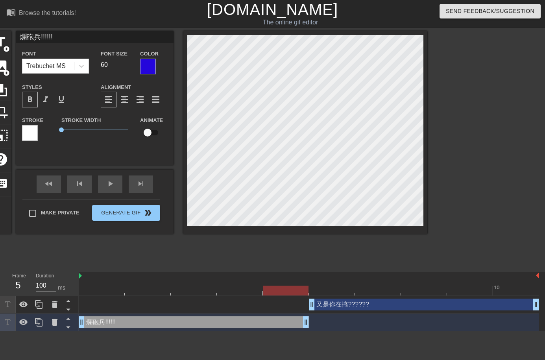
type textarea "爛砲兵!!!!!!"
drag, startPoint x: 369, startPoint y: 308, endPoint x: 380, endPoint y: 315, distance: 13.3
click at [369, 308] on div "又是你在搞?????? drag_handle drag_handle" at bounding box center [424, 305] width 230 height 12
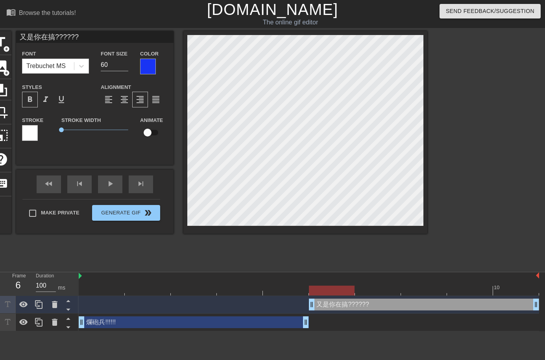
click at [279, 323] on div "爛砲兵!!!!!! drag_handle drag_handle" at bounding box center [194, 323] width 230 height 12
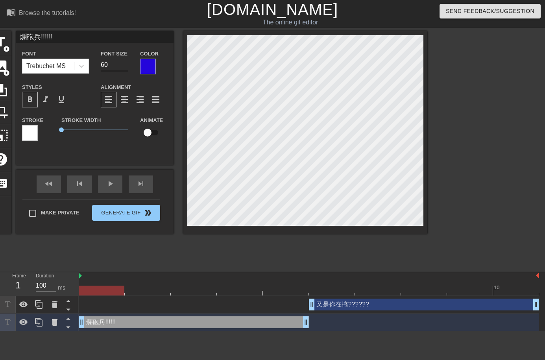
click at [375, 306] on div "又是你在搞?????? drag_handle drag_handle" at bounding box center [424, 305] width 230 height 12
click at [136, 100] on span "format_align_right" at bounding box center [139, 99] width 9 height 9
click at [106, 96] on span "format_align_left" at bounding box center [108, 99] width 9 height 9
click at [369, 304] on div "又是你在搞?????? drag_handle drag_handle" at bounding box center [424, 305] width 230 height 12
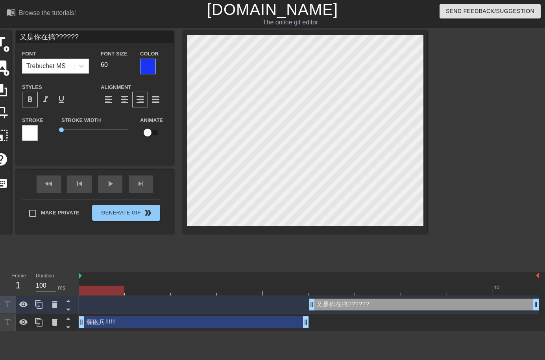
click at [139, 98] on span "format_align_right" at bounding box center [139, 99] width 9 height 9
click at [150, 98] on div "format_align_justify" at bounding box center [156, 100] width 16 height 16
click at [141, 98] on span "format_align_right" at bounding box center [139, 99] width 9 height 9
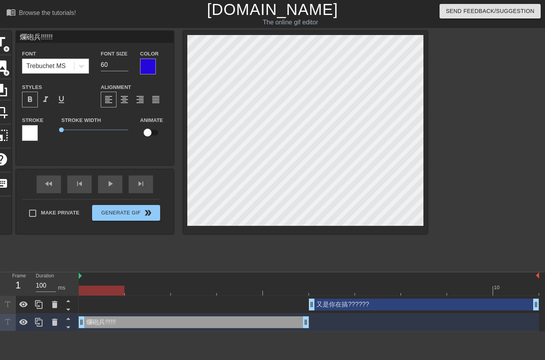
click at [358, 307] on div "又是你在搞?????? drag_handle drag_handle" at bounding box center [424, 305] width 230 height 12
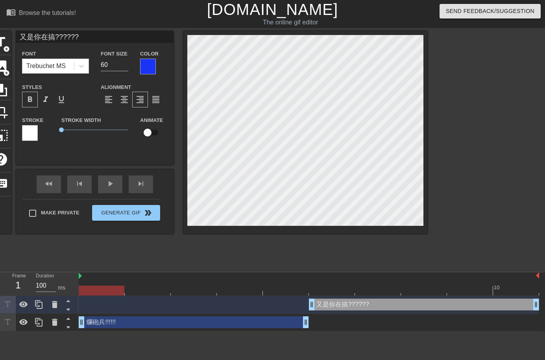
click at [358, 305] on div "又是你在搞?????? drag_handle drag_handle" at bounding box center [424, 305] width 230 height 12
click at [277, 321] on div "爛砲兵!!!!!! drag_handle drag_handle" at bounding box center [194, 323] width 230 height 12
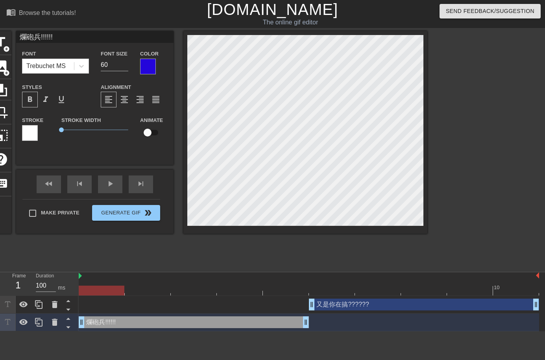
click at [345, 305] on div "又是你在搞?????? drag_handle drag_handle" at bounding box center [424, 305] width 230 height 12
type input "又是你在搞??????"
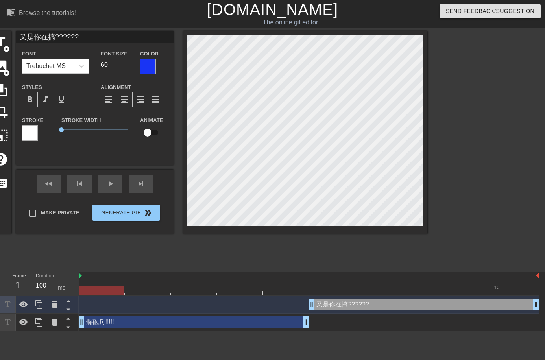
click at [347, 304] on div "又是你在搞?????? drag_handle drag_handle" at bounding box center [424, 305] width 230 height 12
click at [478, 186] on div at bounding box center [496, 149] width 118 height 236
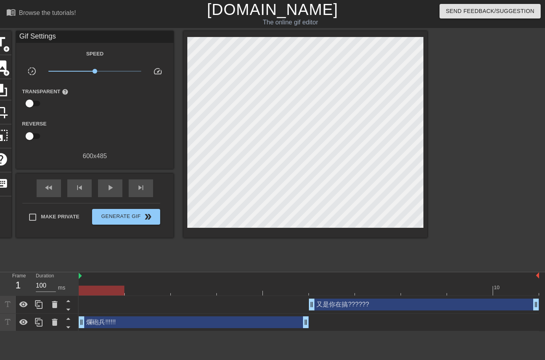
click at [271, 323] on div "爛砲兵!!!!!! drag_handle drag_handle" at bounding box center [194, 323] width 230 height 12
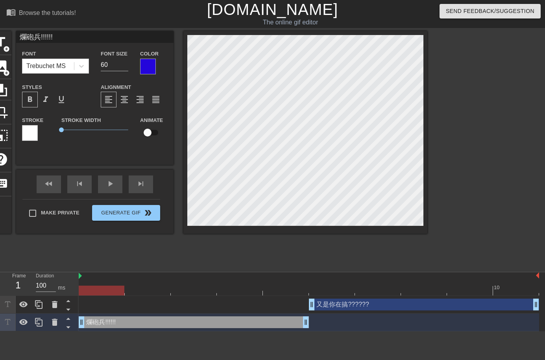
click at [174, 304] on div "又是你在搞?????? drag_handle drag_handle" at bounding box center [309, 305] width 461 height 12
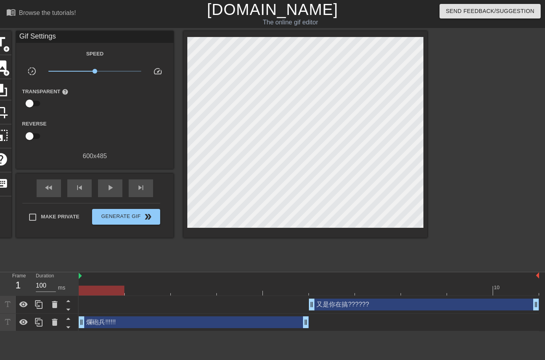
click at [341, 300] on div "又是你在搞?????? drag_handle drag_handle" at bounding box center [424, 305] width 230 height 12
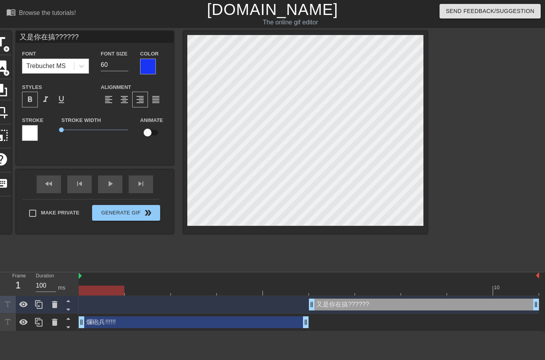
click at [322, 289] on div at bounding box center [309, 291] width 461 height 10
click at [293, 289] on div at bounding box center [309, 291] width 461 height 10
drag, startPoint x: 241, startPoint y: 286, endPoint x: 205, endPoint y: 286, distance: 35.4
click at [240, 286] on div at bounding box center [309, 291] width 461 height 10
click at [205, 286] on div at bounding box center [309, 291] width 461 height 10
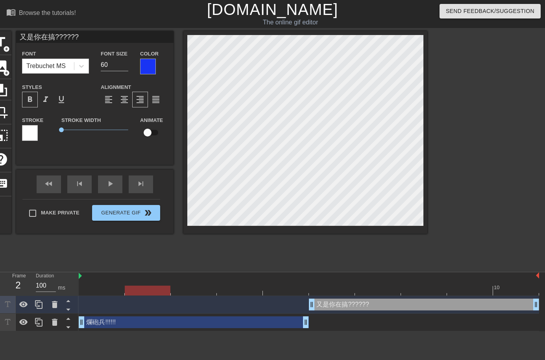
click at [158, 284] on div at bounding box center [148, 285] width 46 height 10
click at [101, 284] on div at bounding box center [102, 285] width 46 height 10
click at [324, 290] on div at bounding box center [309, 291] width 461 height 10
click at [371, 290] on div at bounding box center [309, 291] width 461 height 10
click at [417, 290] on div at bounding box center [309, 291] width 461 height 10
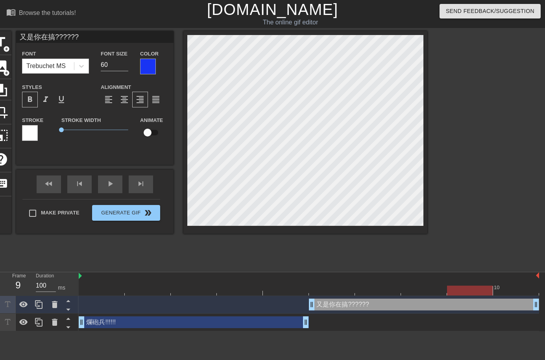
click at [466, 290] on div at bounding box center [309, 291] width 461 height 10
click at [505, 289] on div at bounding box center [309, 291] width 461 height 10
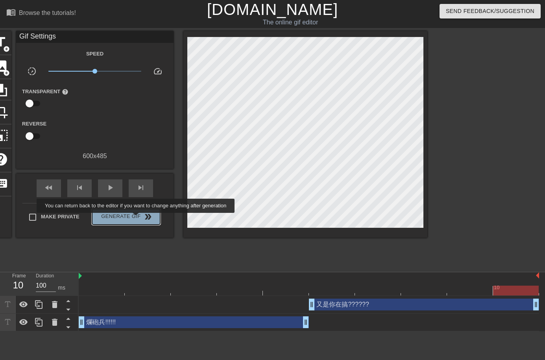
click at [137, 219] on button "Generate Gif double_arrow" at bounding box center [126, 217] width 68 height 16
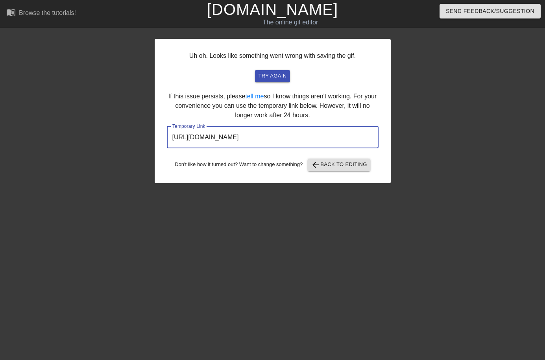
click at [294, 143] on input "https://www.gifntext.com/temp_generations/PBDPHYsx.gif" at bounding box center [273, 137] width 212 height 22
click at [338, 135] on input "https://www.gifntext.com/temp_generations/PBDPHYsx.gif" at bounding box center [273, 137] width 212 height 22
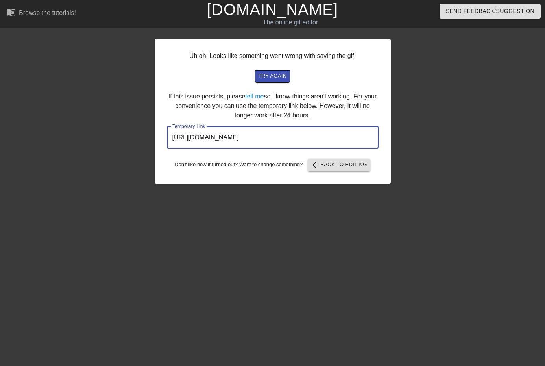
click at [272, 80] on span "try again" at bounding box center [272, 76] width 28 height 9
drag, startPoint x: 332, startPoint y: 136, endPoint x: 160, endPoint y: 141, distance: 171.8
click at [160, 141] on div "Uh oh. Looks like something went wrong with saving the gif. try again If this i…" at bounding box center [273, 111] width 236 height 145
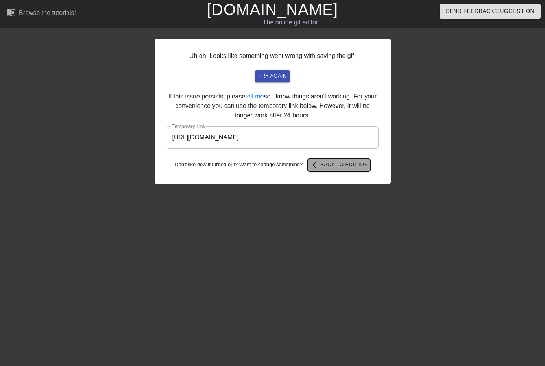
click at [347, 164] on span "arrow_back Back to Editing" at bounding box center [339, 164] width 56 height 9
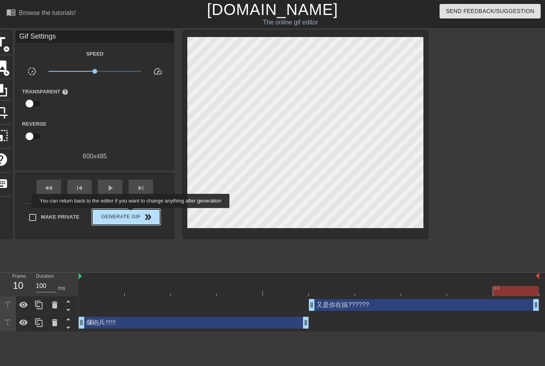
click at [132, 213] on span "Generate Gif double_arrow" at bounding box center [126, 216] width 62 height 9
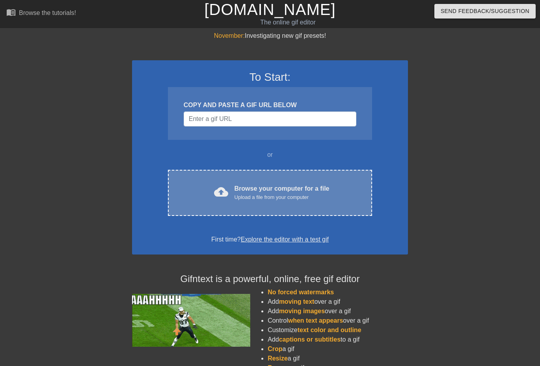
click at [267, 202] on div "cloud_upload Browse your computer for a file Upload a file from your computer C…" at bounding box center [270, 193] width 204 height 46
